Goal: Navigation & Orientation: Find specific page/section

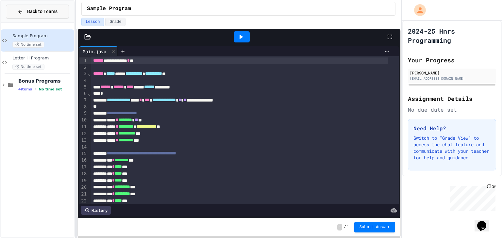
click at [41, 14] on span "Back to Teams" at bounding box center [42, 11] width 30 height 7
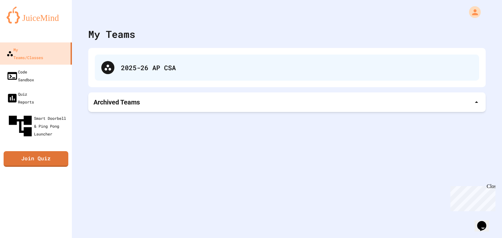
click at [193, 73] on div "2025-26 AP CSA" at bounding box center [287, 68] width 385 height 26
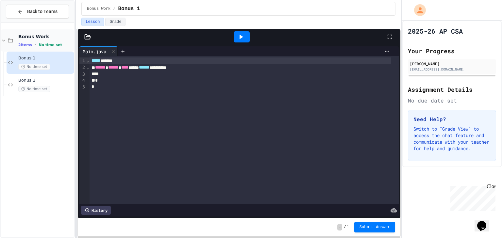
click at [56, 44] on span "No time set" at bounding box center [51, 45] width 24 height 4
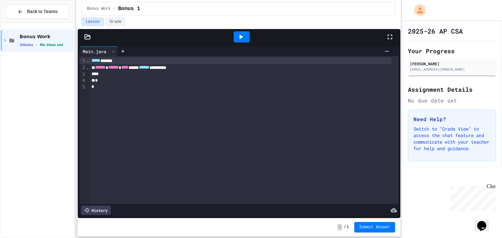
click at [56, 44] on span "No time set" at bounding box center [52, 45] width 24 height 4
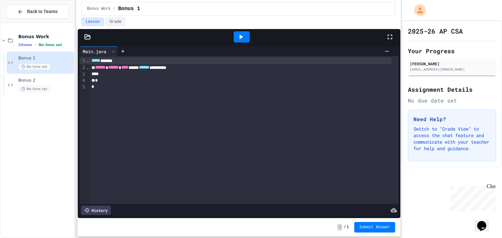
click at [37, 60] on span "Bonus 1" at bounding box center [45, 59] width 55 height 6
click at [27, 78] on span "Bonus 2" at bounding box center [45, 81] width 55 height 6
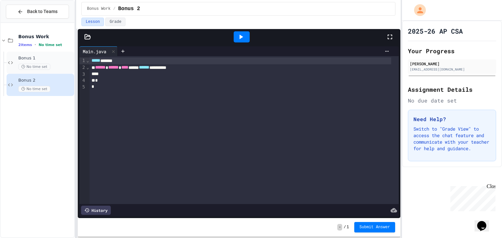
click at [31, 59] on span "Bonus 1" at bounding box center [45, 59] width 55 height 6
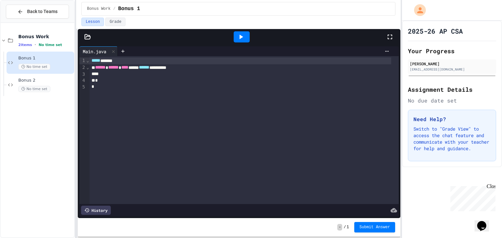
click at [243, 34] on icon at bounding box center [241, 37] width 8 height 8
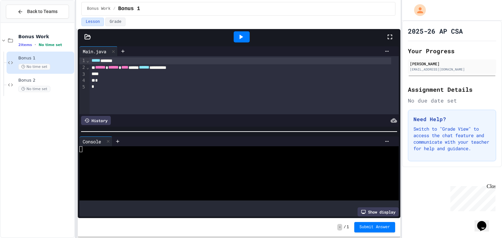
click at [108, 161] on div at bounding box center [233, 161] width 309 height 6
